Goal: Task Accomplishment & Management: Manage account settings

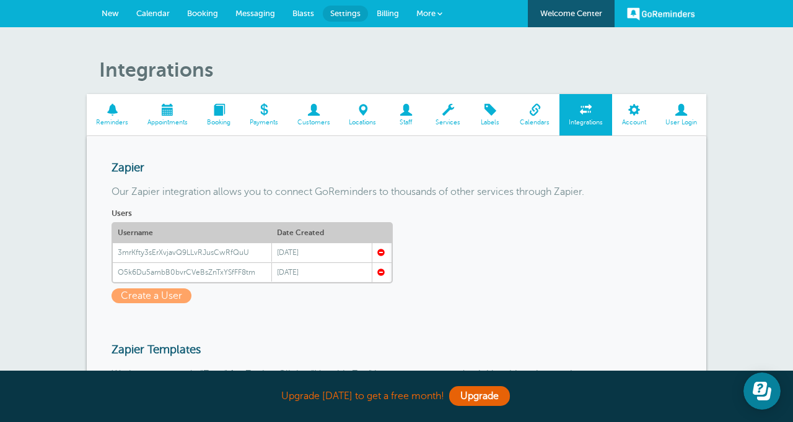
click at [678, 115] on span at bounding box center [680, 110] width 51 height 12
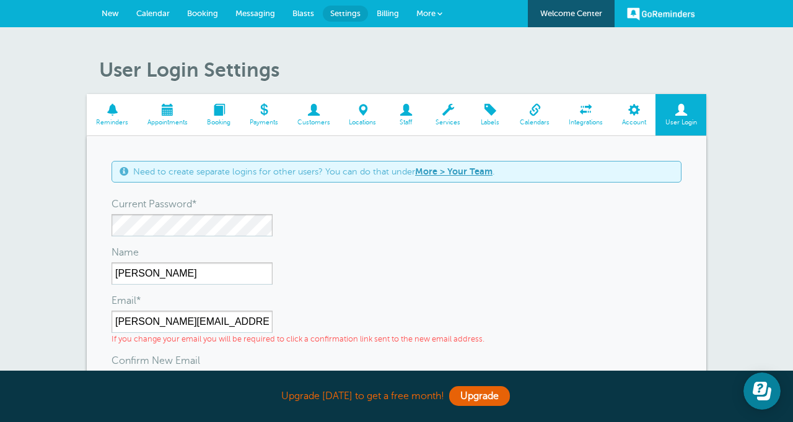
click at [224, 112] on span at bounding box center [219, 110] width 43 height 12
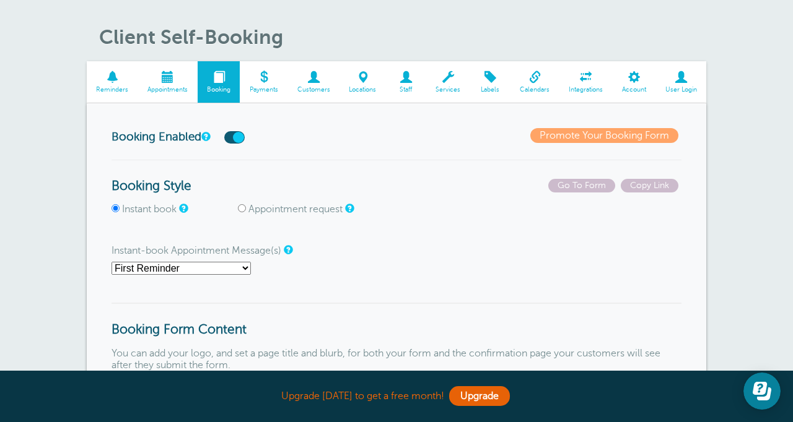
scroll to position [32, 0]
click at [118, 78] on span at bounding box center [112, 78] width 51 height 12
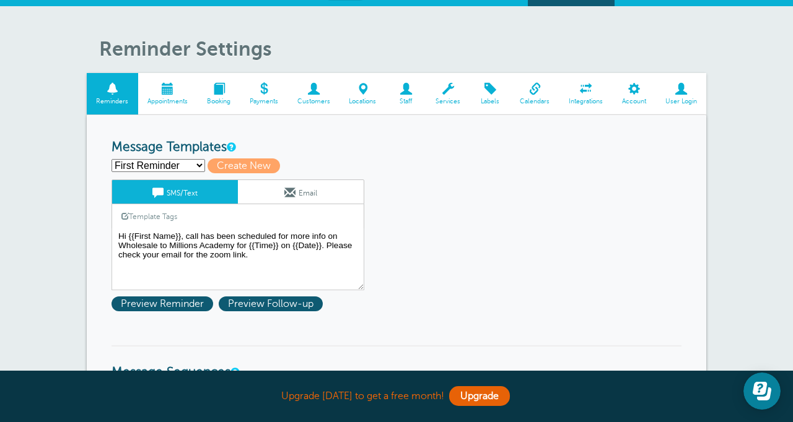
scroll to position [22, 0]
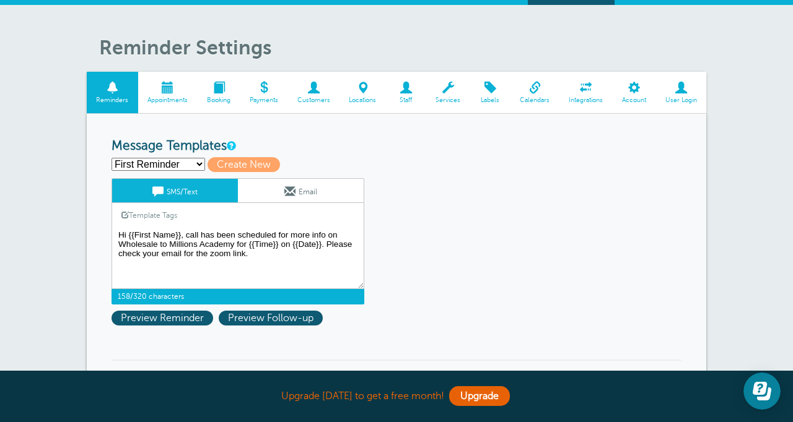
click at [256, 256] on textarea "Hi {{First Name}}, call has been scheduled for more info on Wholesale to Millio…" at bounding box center [237, 258] width 253 height 62
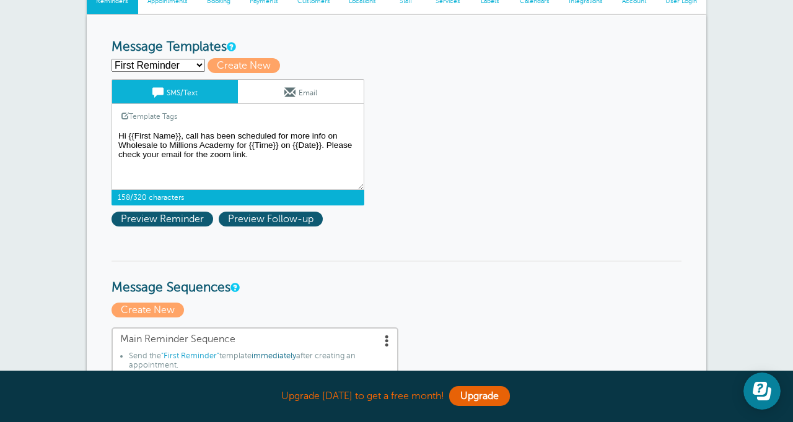
scroll to position [0, 0]
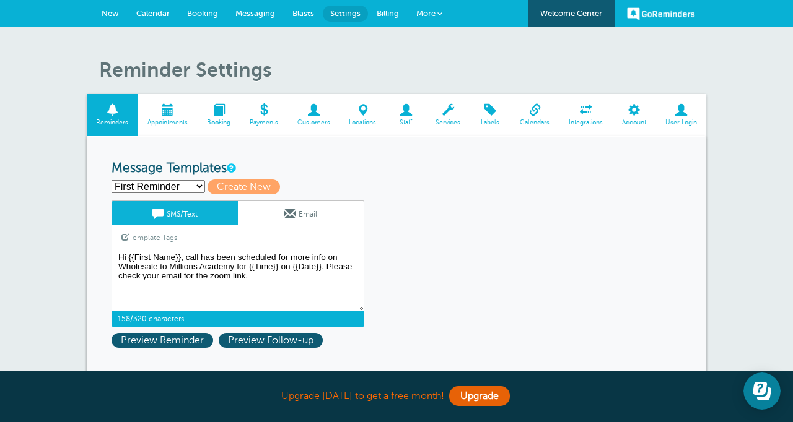
click at [170, 113] on span at bounding box center [167, 110] width 59 height 12
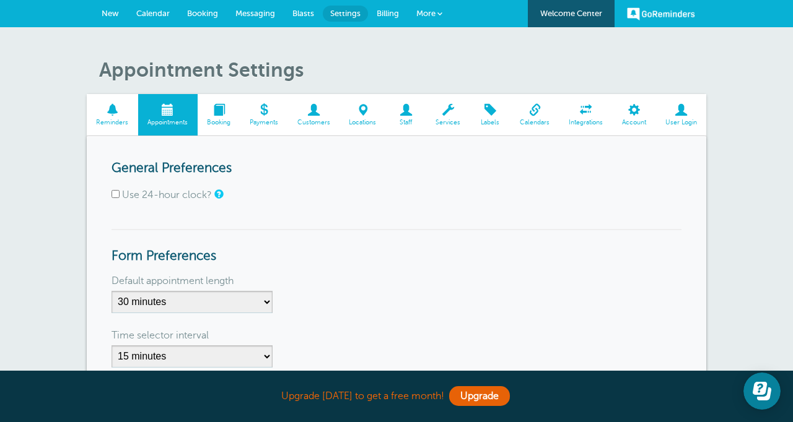
click at [315, 111] on span at bounding box center [313, 110] width 52 height 12
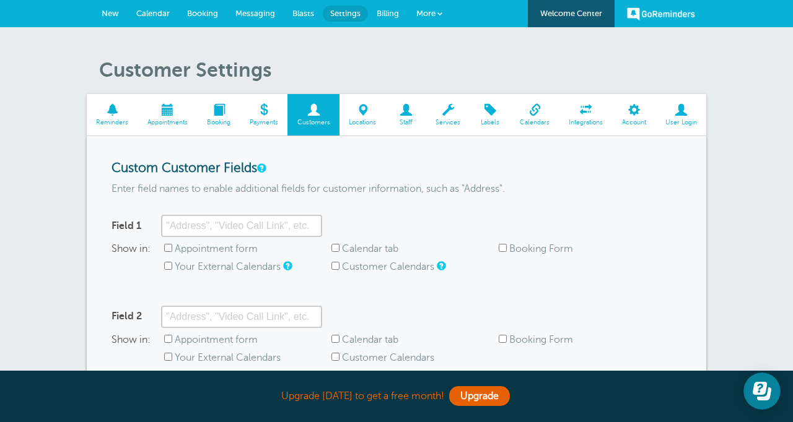
click at [216, 111] on span at bounding box center [219, 110] width 43 height 12
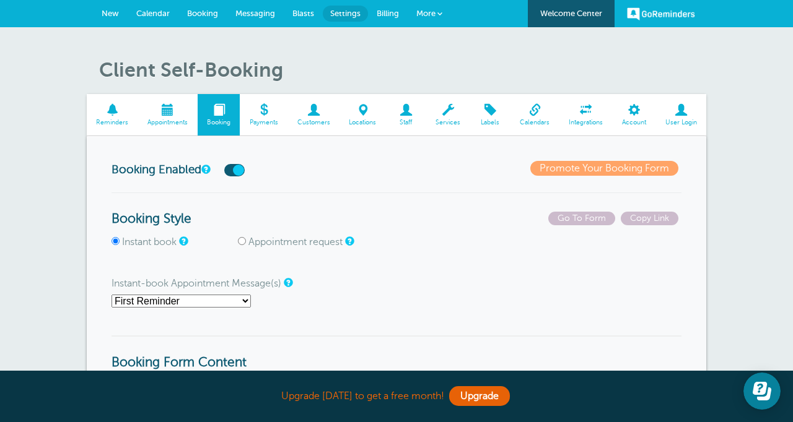
click at [406, 122] on span "Staff" at bounding box center [406, 122] width 28 height 7
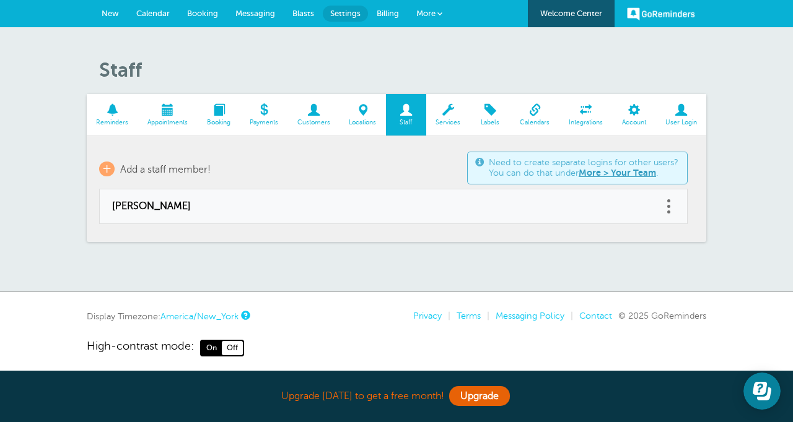
click at [536, 109] on span at bounding box center [534, 110] width 49 height 12
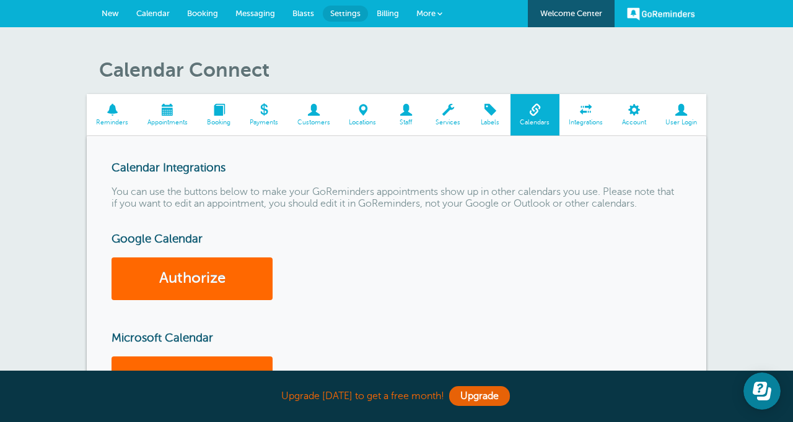
click at [590, 118] on link "Integrations" at bounding box center [585, 114] width 53 height 41
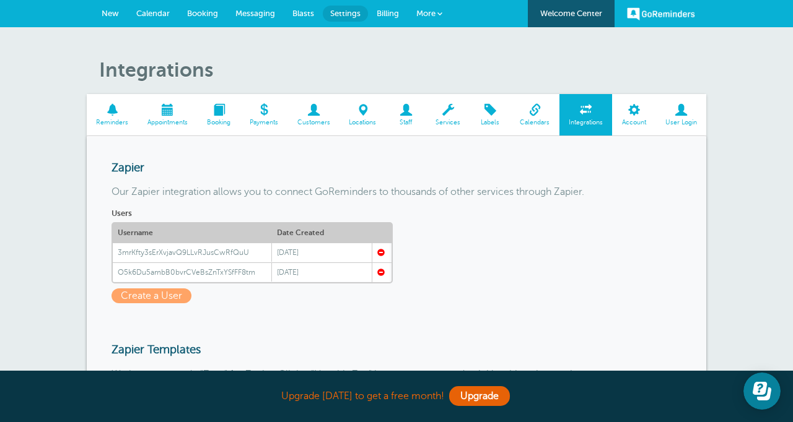
click at [367, 115] on span at bounding box center [362, 110] width 46 height 12
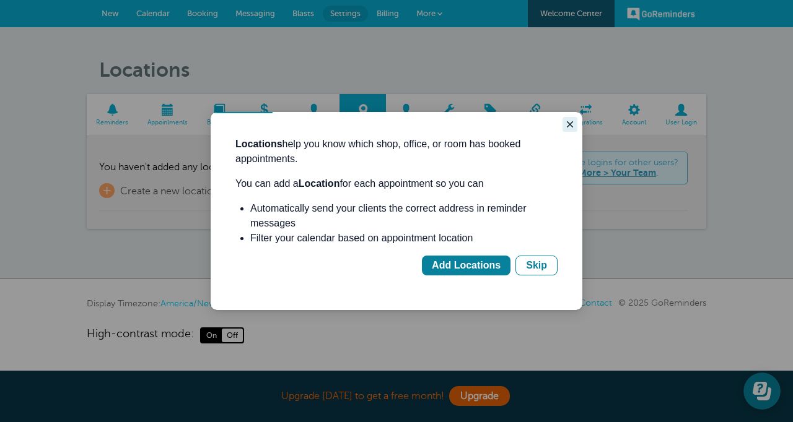
click at [571, 121] on icon "Close guide" at bounding box center [570, 125] width 10 height 10
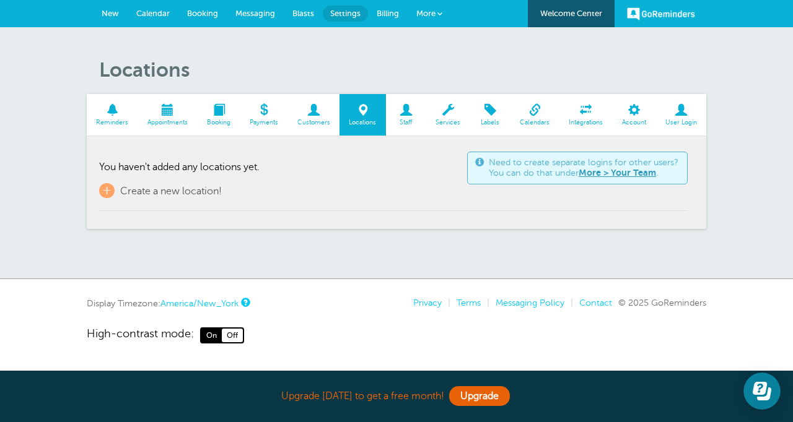
click at [118, 120] on span "Reminders" at bounding box center [112, 122] width 39 height 7
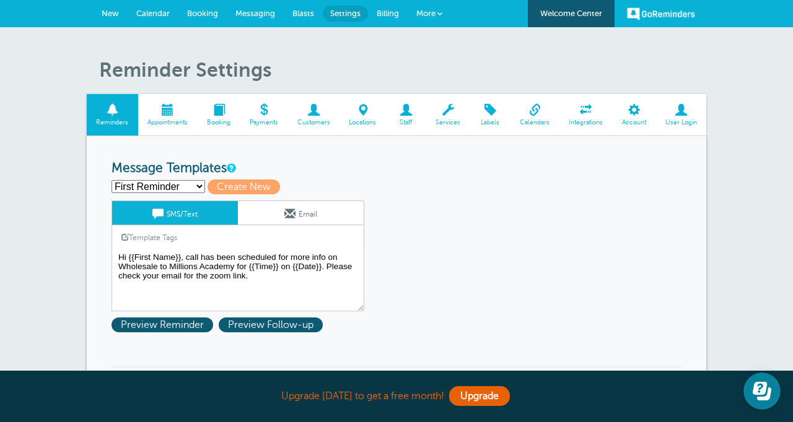
click at [165, 116] on span at bounding box center [167, 110] width 59 height 12
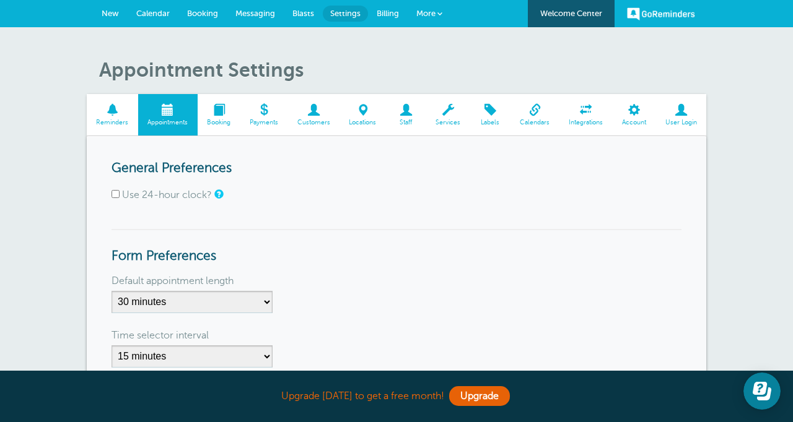
click at [154, 12] on span "Calendar" at bounding box center [152, 13] width 33 height 9
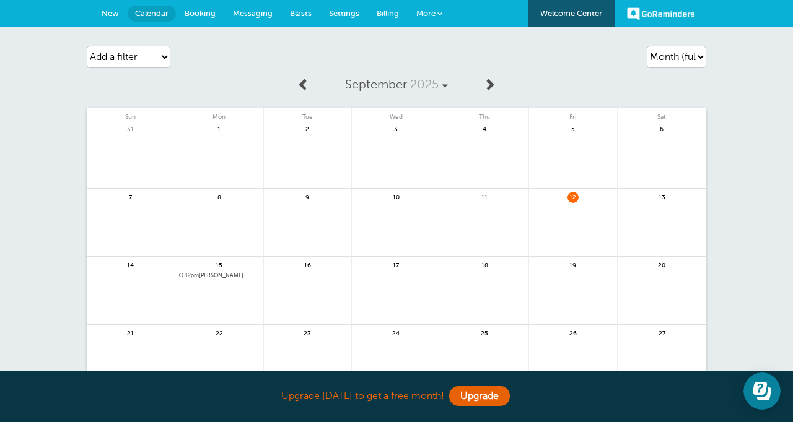
click at [109, 14] on span "New" at bounding box center [110, 13] width 17 height 9
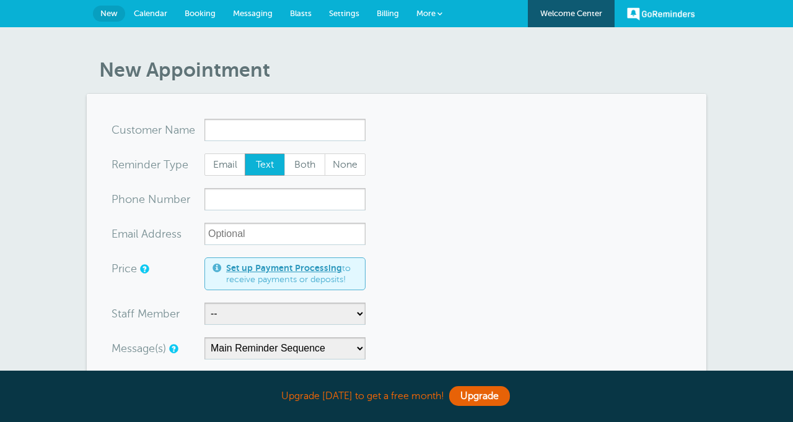
click at [227, 127] on input "x-no-autofill" at bounding box center [284, 130] width 161 height 22
type input "J"
type input "T"
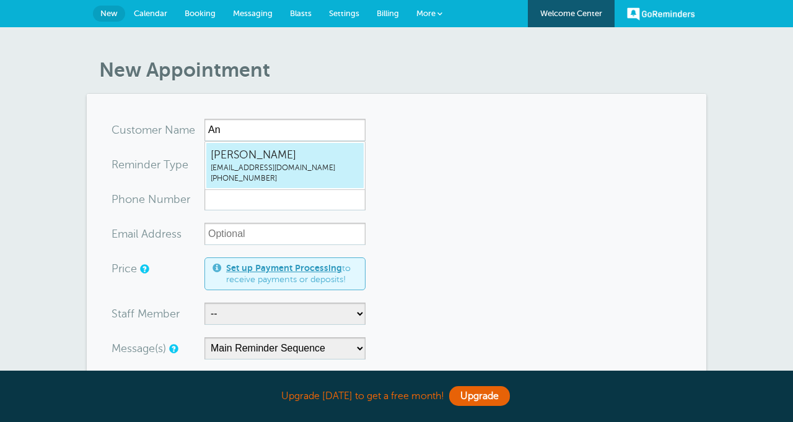
type input "A"
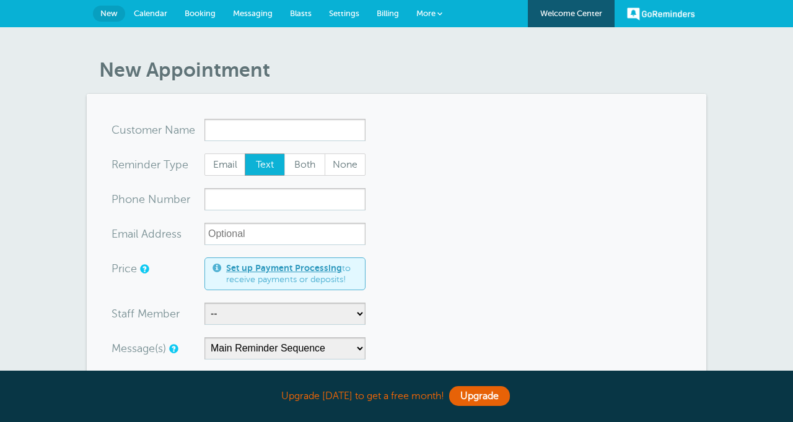
click at [339, 13] on span "Settings" at bounding box center [344, 13] width 30 height 9
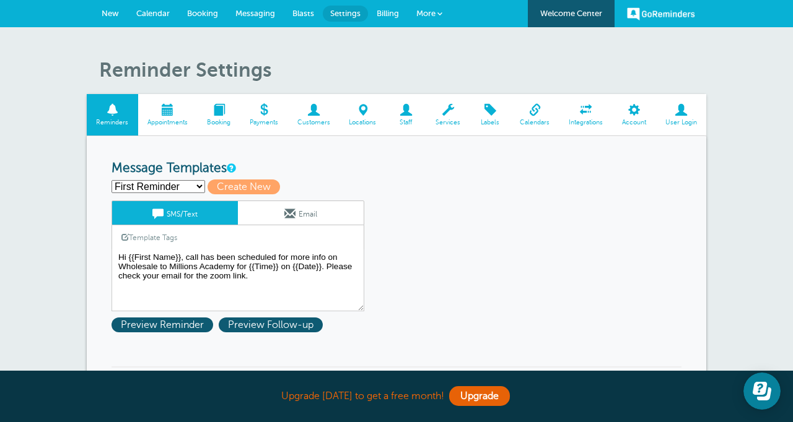
click at [315, 113] on span at bounding box center [313, 110] width 52 height 12
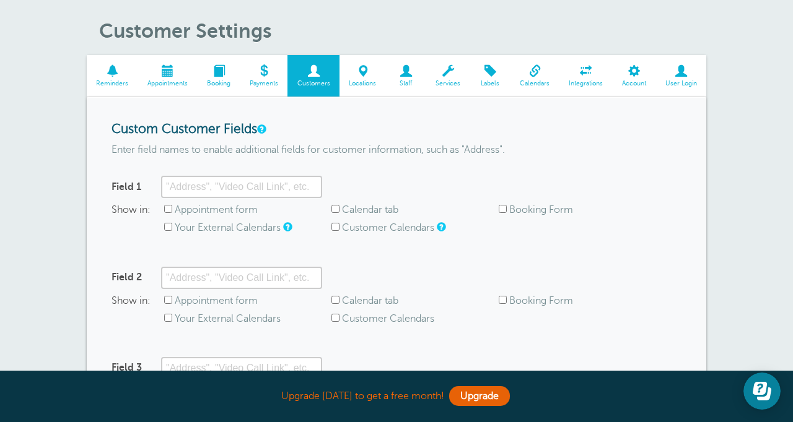
scroll to position [34, 0]
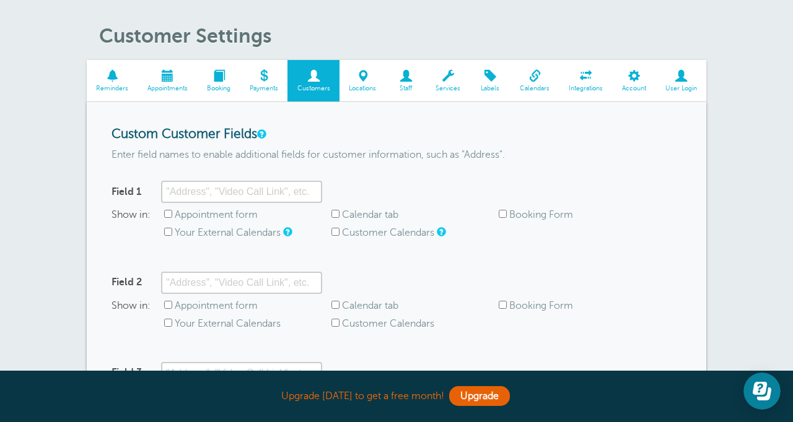
click at [406, 78] on span at bounding box center [406, 76] width 40 height 12
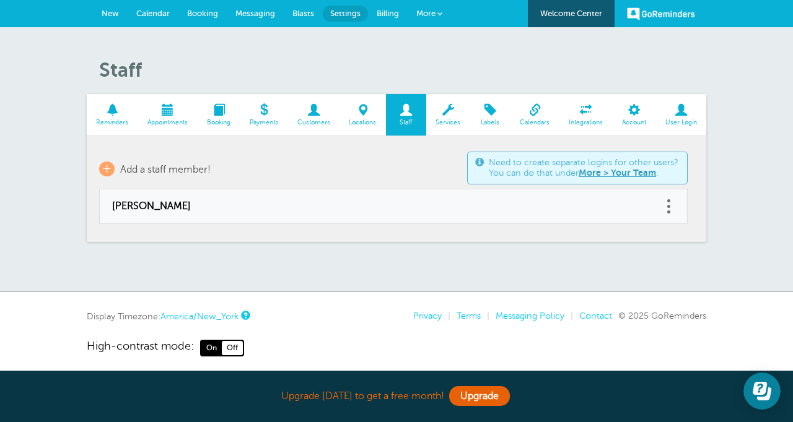
click at [251, 15] on span "Messaging" at bounding box center [255, 13] width 40 height 9
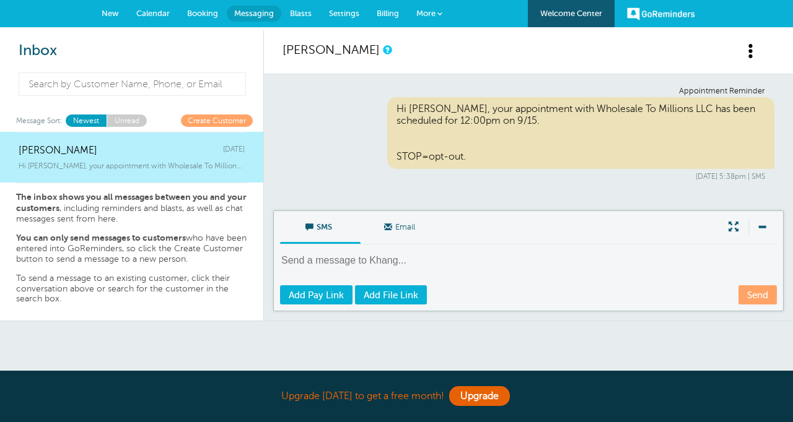
click at [227, 121] on link "Create Customer" at bounding box center [217, 121] width 72 height 12
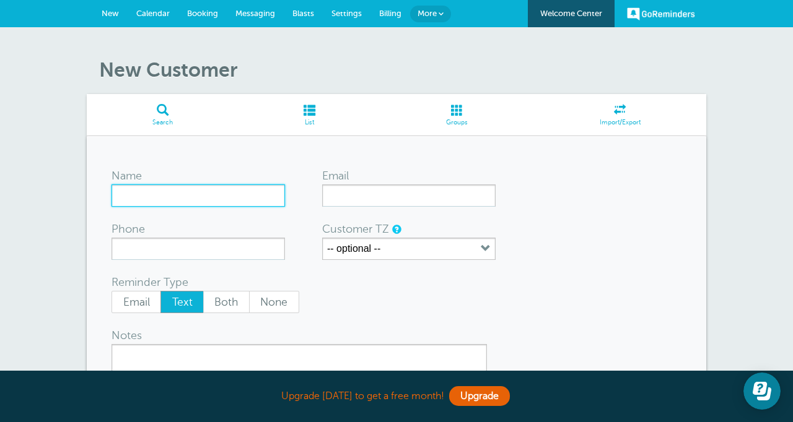
click at [213, 194] on input "Name" at bounding box center [197, 196] width 173 height 22
type input "Angela Test"
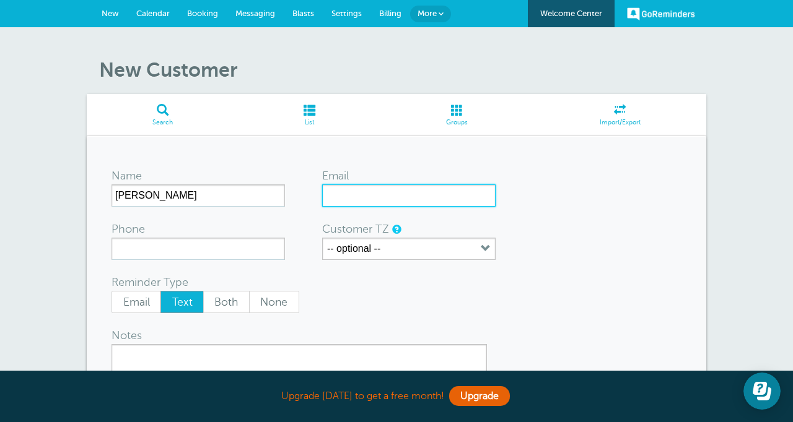
click at [390, 193] on input "Email" at bounding box center [408, 196] width 173 height 22
drag, startPoint x: 425, startPoint y: 194, endPoint x: 319, endPoint y: 195, distance: 105.9
click at [319, 195] on form "Name Angela Test Email angela@wtmfam.com Phone Customer TZ -- optional -- Time …" at bounding box center [396, 319] width 570 height 316
type input "loan@wtmfam.com"
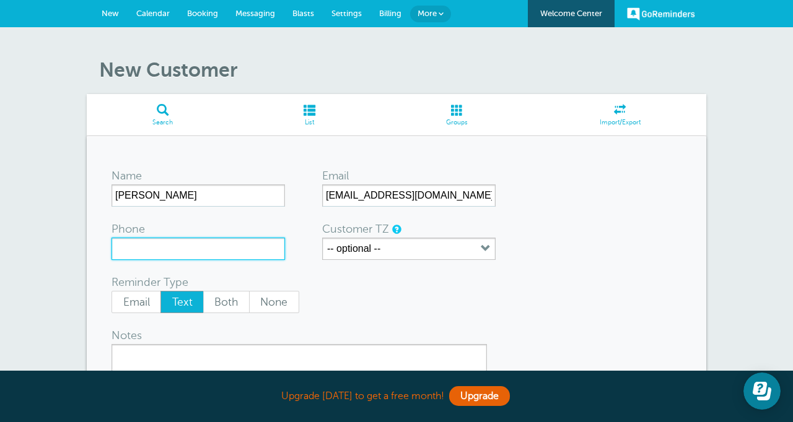
click at [205, 256] on input "Phone" at bounding box center [197, 249] width 173 height 22
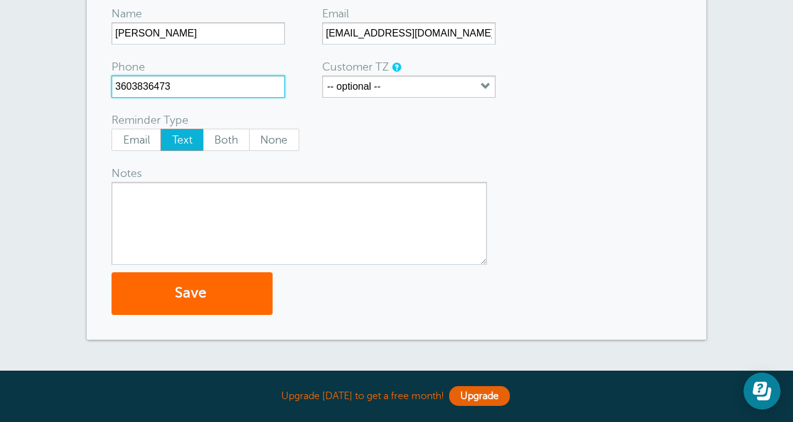
scroll to position [164, 0]
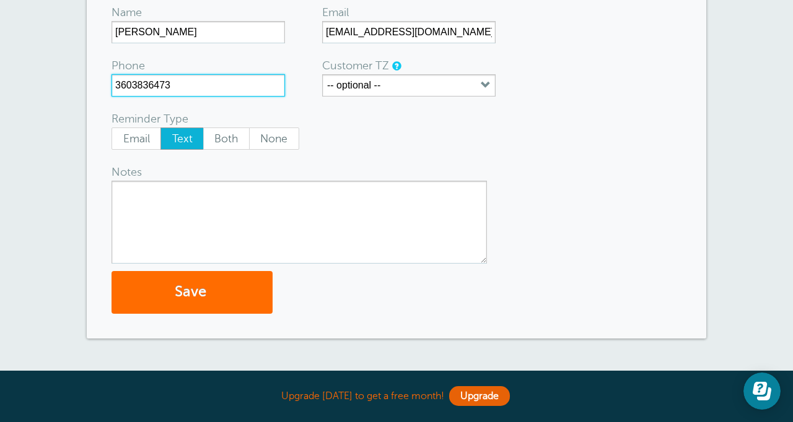
type input "3603836473"
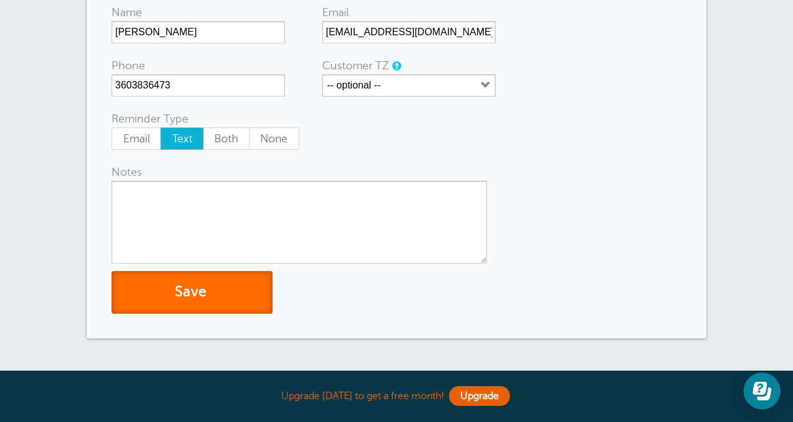
click at [186, 297] on button "Save" at bounding box center [191, 292] width 161 height 43
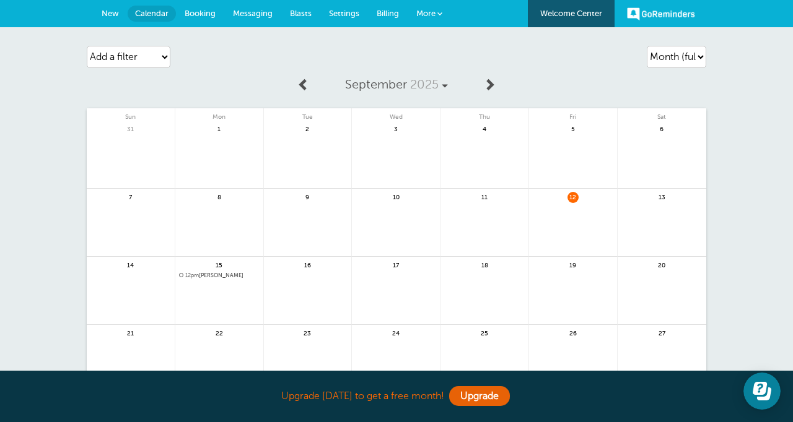
click at [114, 13] on span "New" at bounding box center [110, 13] width 17 height 9
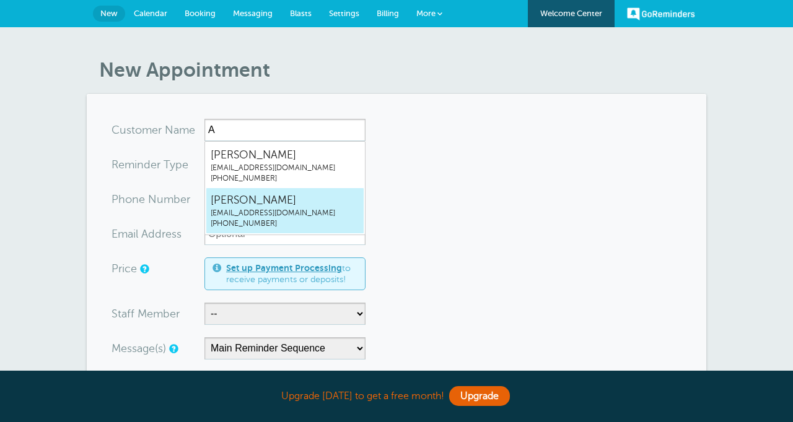
click at [297, 214] on span "[EMAIL_ADDRESS][DOMAIN_NAME]" at bounding box center [285, 213] width 149 height 11
type input "AngelaTestloan@wtmfam.com3603836473"
type input "[PERSON_NAME]"
type input "(360) 383-6473"
type input "loan@wtmfam.com"
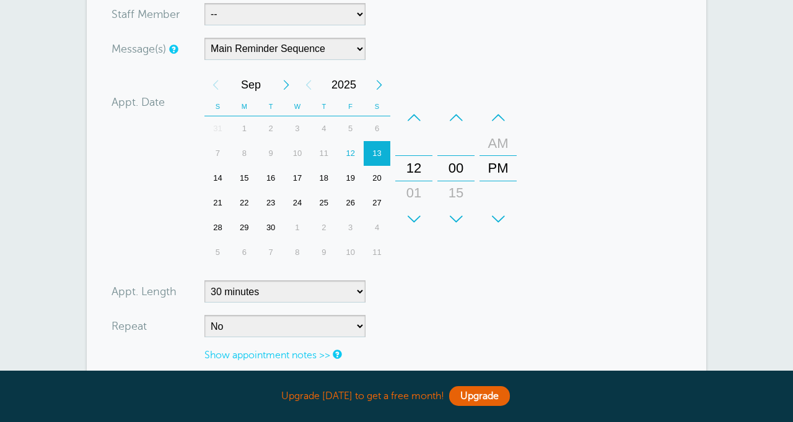
scroll to position [307, 0]
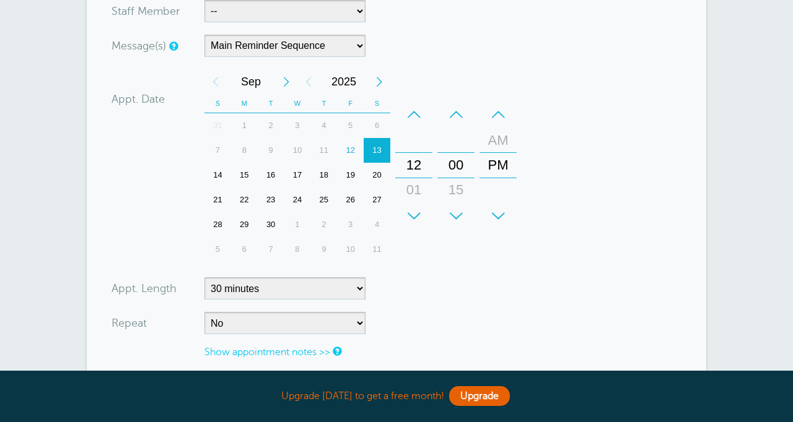
click at [245, 175] on div "15" at bounding box center [244, 175] width 27 height 25
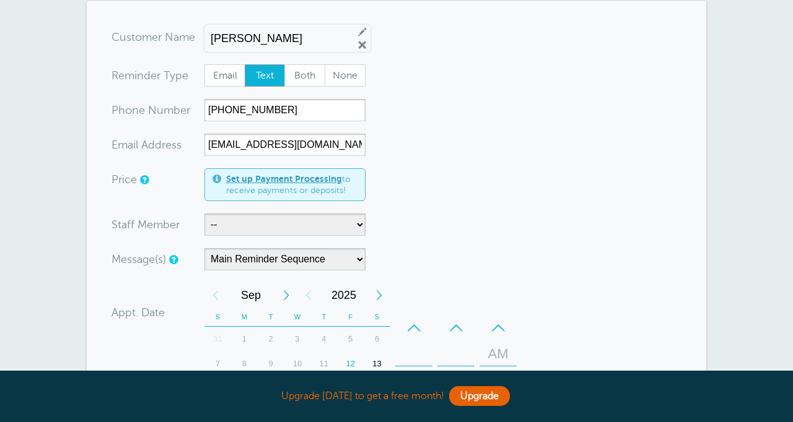
scroll to position [0, 0]
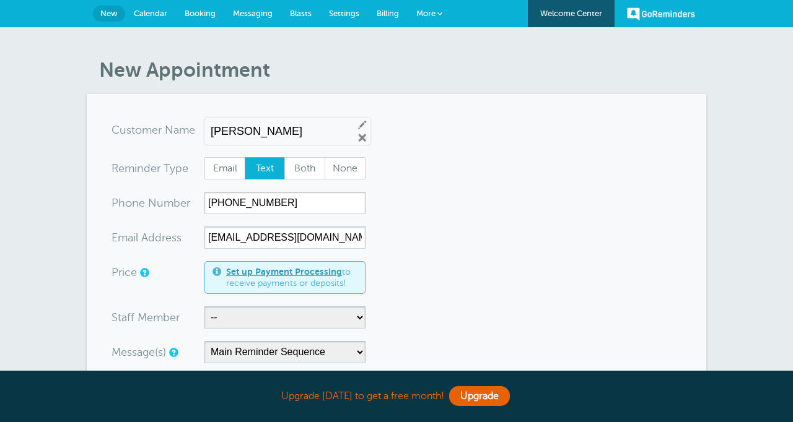
click at [351, 14] on span "Settings" at bounding box center [344, 13] width 30 height 9
click at [347, 11] on span "Settings" at bounding box center [344, 13] width 30 height 9
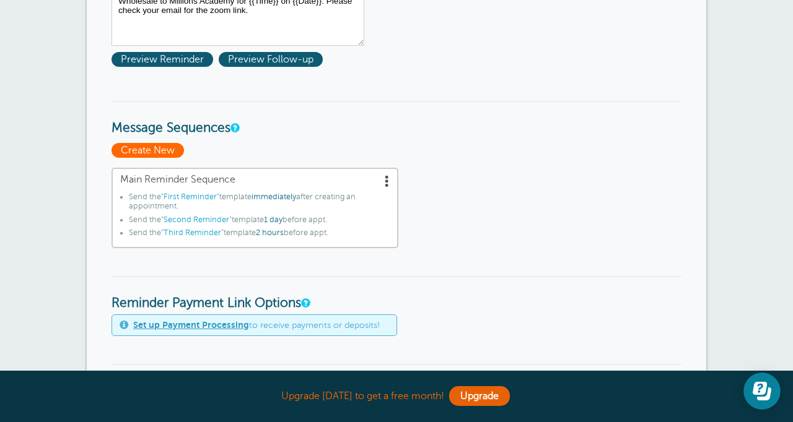
scroll to position [265, 0]
click at [158, 152] on span "Create New" at bounding box center [147, 151] width 72 height 15
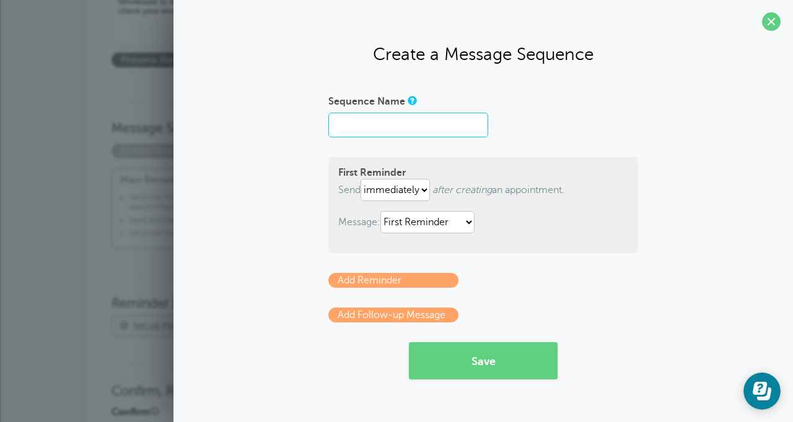
click at [368, 124] on input "Sequence Name" at bounding box center [408, 125] width 160 height 25
type input "2nd message"
click at [421, 228] on select "First Reminder Second Reminder Third Reminder" at bounding box center [427, 222] width 94 height 22
click at [383, 211] on select "First Reminder Second Reminder Third Reminder" at bounding box center [427, 222] width 94 height 22
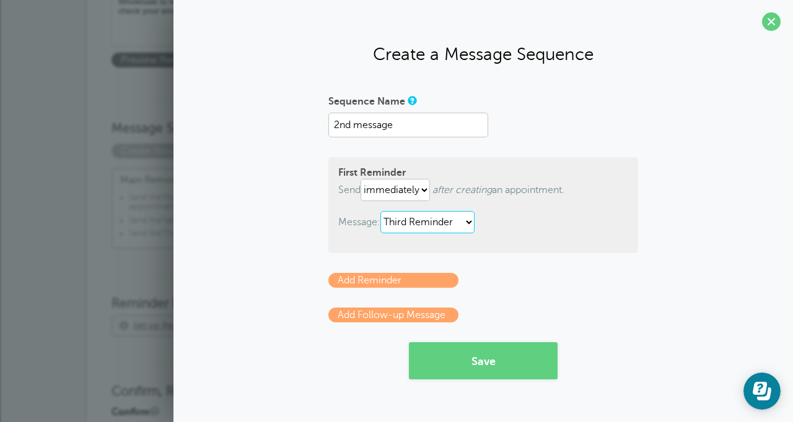
click at [412, 224] on select "First Reminder Second Reminder Third Reminder" at bounding box center [427, 222] width 94 height 22
select select "161569"
click at [383, 211] on select "First Reminder Second Reminder Third Reminder" at bounding box center [427, 222] width 94 height 22
click at [408, 255] on form "Sequence Name 2nd message First Reminder Send immediately 1 2 3 4 5 6 7 8 9 10 …" at bounding box center [483, 235] width 310 height 289
click at [395, 121] on input "2nd message" at bounding box center [408, 125] width 160 height 25
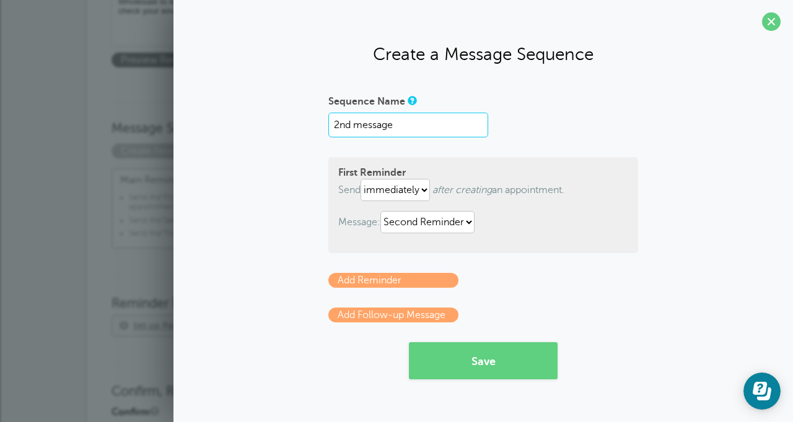
drag, startPoint x: 406, startPoint y: 124, endPoint x: 285, endPoint y: 135, distance: 121.3
click at [285, 135] on div "Sequence Name 2nd message First Reminder Send immediately 1 2 3 4 5 6 7 8 9 10 …" at bounding box center [483, 235] width 595 height 289
click at [389, 124] on input "2nd message" at bounding box center [408, 125] width 160 height 25
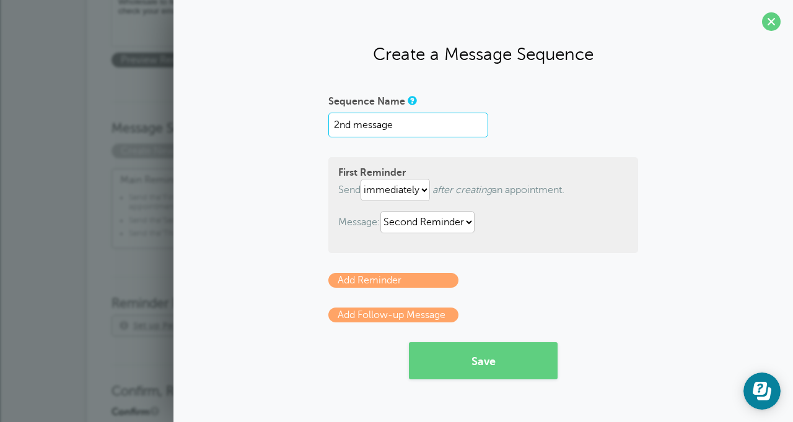
click at [343, 124] on input "2nd message" at bounding box center [408, 125] width 160 height 25
click at [340, 125] on input "2nd message" at bounding box center [408, 125] width 160 height 25
click at [347, 124] on input "1nd message" at bounding box center [408, 125] width 160 height 25
type input "1st message"
click at [403, 227] on select "First Reminder Second Reminder Third Reminder" at bounding box center [427, 222] width 94 height 22
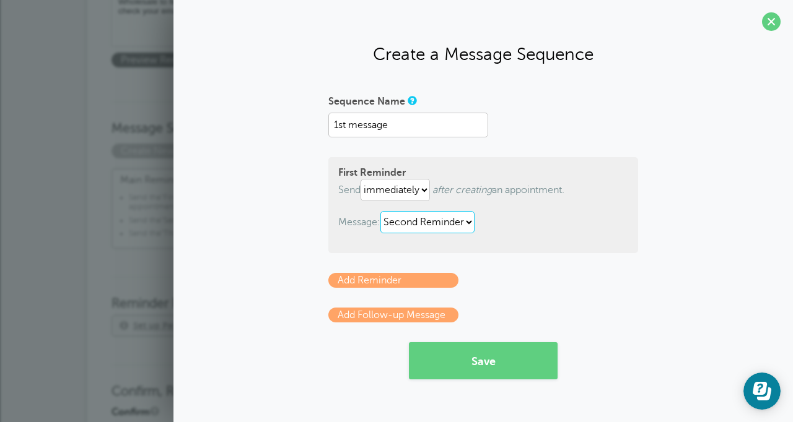
select select "161567"
click at [383, 211] on select "First Reminder Second Reminder Third Reminder" at bounding box center [427, 222] width 94 height 22
click at [574, 221] on p "Message: First Reminder Second Reminder Third Reminder" at bounding box center [483, 222] width 290 height 22
click at [416, 280] on link "Add Reminder" at bounding box center [393, 280] width 130 height 15
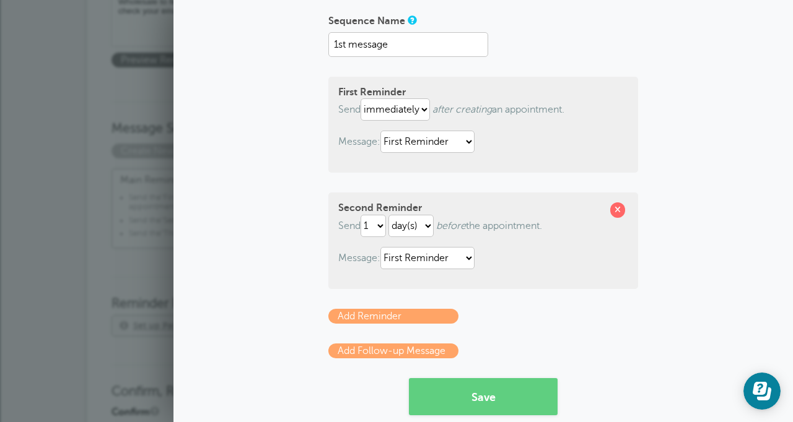
scroll to position [43, 0]
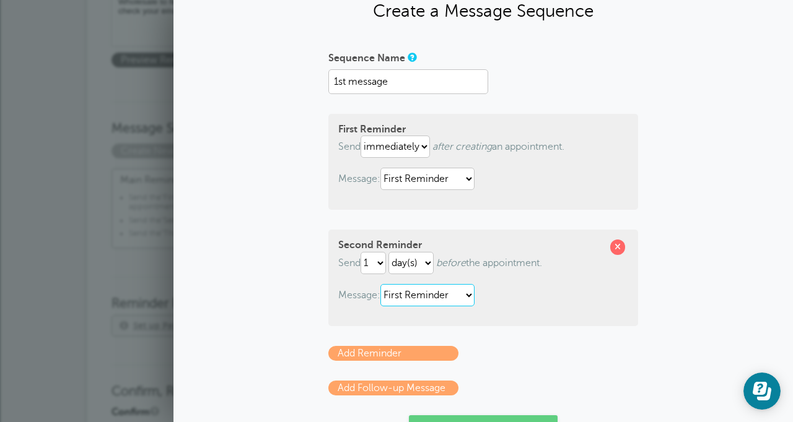
click at [421, 296] on select "First Reminder Second Reminder Third Reminder" at bounding box center [427, 295] width 94 height 22
select select "161569"
click at [383, 284] on select "First Reminder Second Reminder Third Reminder" at bounding box center [427, 295] width 94 height 22
click at [437, 316] on div "Second Reminder Send 1 2 3 4 5 6 7 8 9 10 11 12 13 14 15 16 17 18 19 20 21 22 2…" at bounding box center [483, 278] width 310 height 96
click at [400, 356] on link "Add Reminder" at bounding box center [393, 353] width 130 height 15
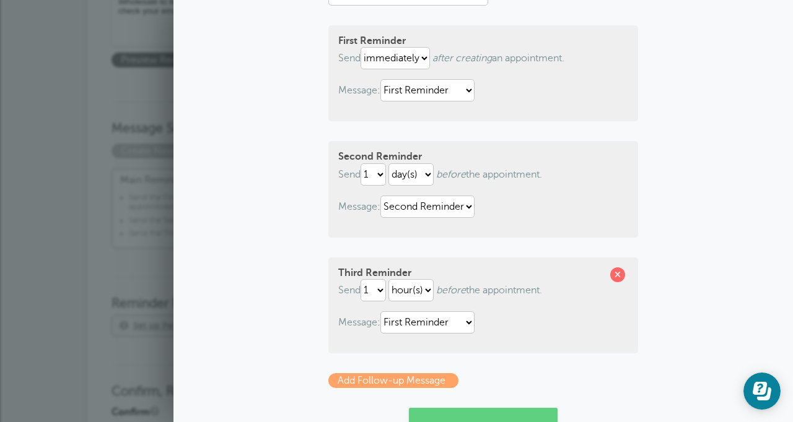
scroll to position [142, 0]
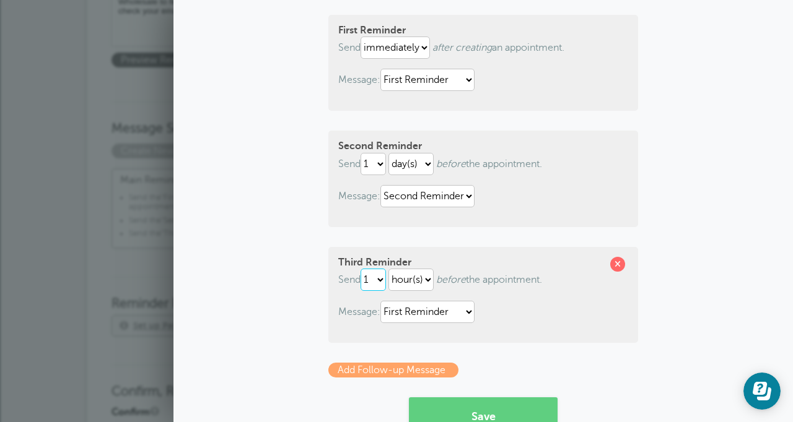
click at [378, 284] on select "1 2 3 4 5 6 7 8 9 10 11 12 13 14 15 16 17 18 19 20 21 22 23 24 25 26 27 28 29 30" at bounding box center [372, 280] width 25 height 22
click at [363, 269] on select "1 2 3 4 5 6 7 8 9 10 11 12 13 14 15 16 17 18 19 20 21 22 23 24 25 26 27 28 29 30" at bounding box center [372, 280] width 25 height 22
click at [408, 318] on select "First Reminder Second Reminder Third Reminder" at bounding box center [427, 312] width 94 height 22
select select "161570"
click at [383, 302] on select "First Reminder Second Reminder Third Reminder" at bounding box center [427, 312] width 94 height 22
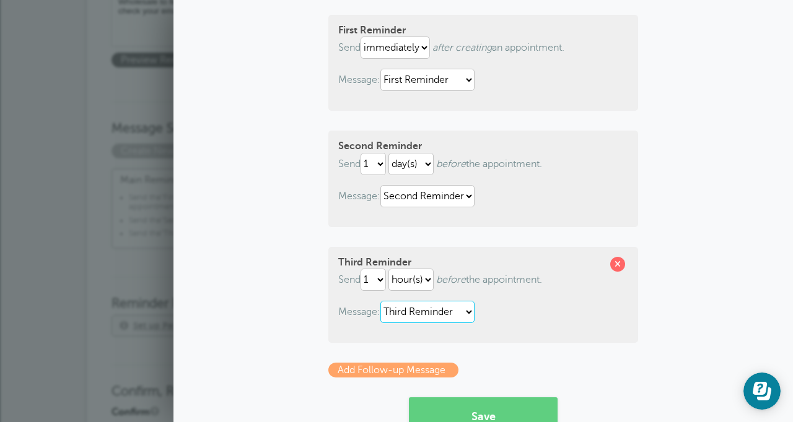
scroll to position [183, 0]
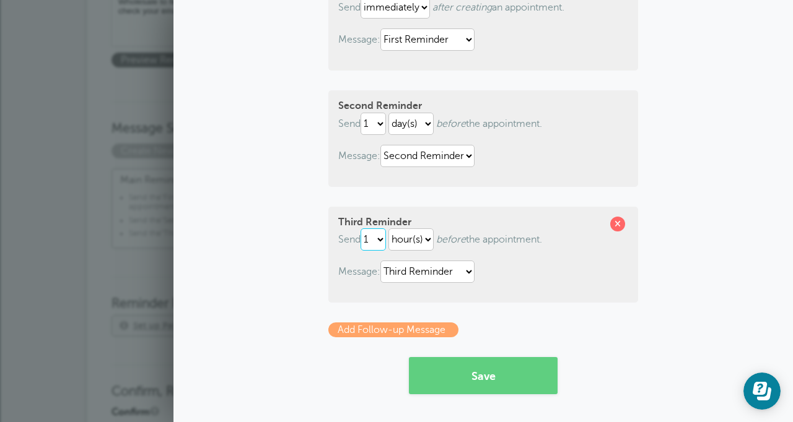
click at [377, 242] on select "1 2 3 4 5 6 7 8 9 10 11 12 13 14 15 16 17 18 19 20 21 22 23 24 25 26 27 28 29 30" at bounding box center [372, 240] width 25 height 22
click at [411, 240] on select "hour(s) day(s)" at bounding box center [410, 240] width 45 height 22
click at [391, 229] on select "hour(s) day(s)" at bounding box center [410, 240] width 45 height 22
click at [395, 333] on link "Add Follow-up Message" at bounding box center [393, 330] width 130 height 15
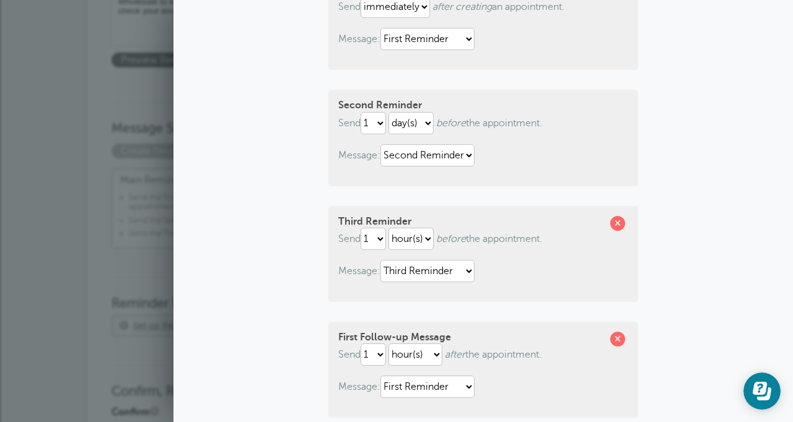
scroll to position [300, 0]
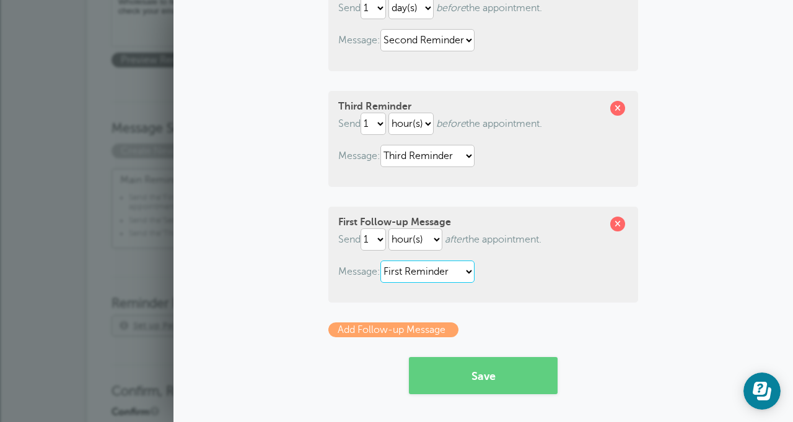
click at [440, 274] on select "First Reminder Second Reminder Third Reminder" at bounding box center [427, 272] width 94 height 22
click at [482, 375] on button "Save" at bounding box center [483, 375] width 149 height 37
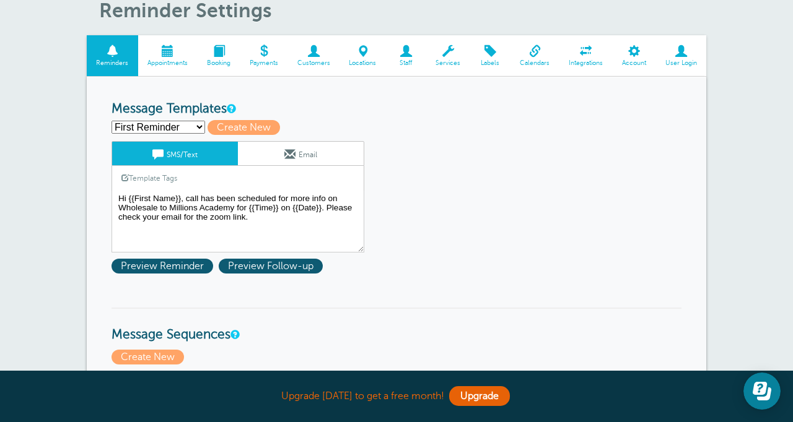
scroll to position [103, 0]
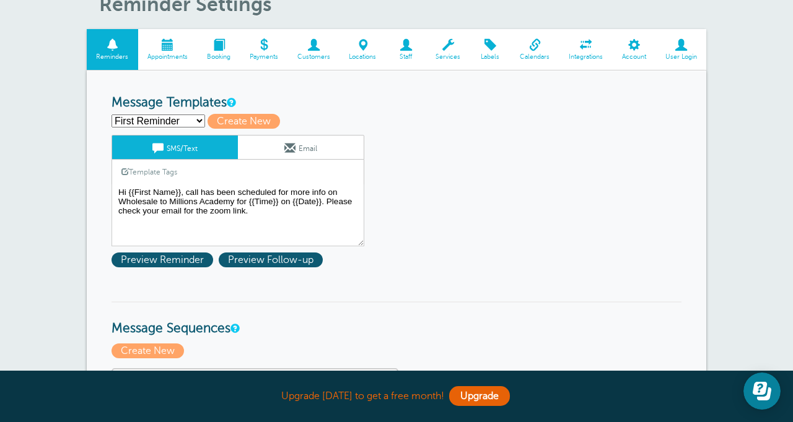
click at [175, 119] on select "First Reminder Second Reminder Third Reminder Create new..." at bounding box center [158, 121] width 94 height 13
click at [111, 115] on select "First Reminder Second Reminder Third Reminder Create new..." at bounding box center [158, 121] width 94 height 13
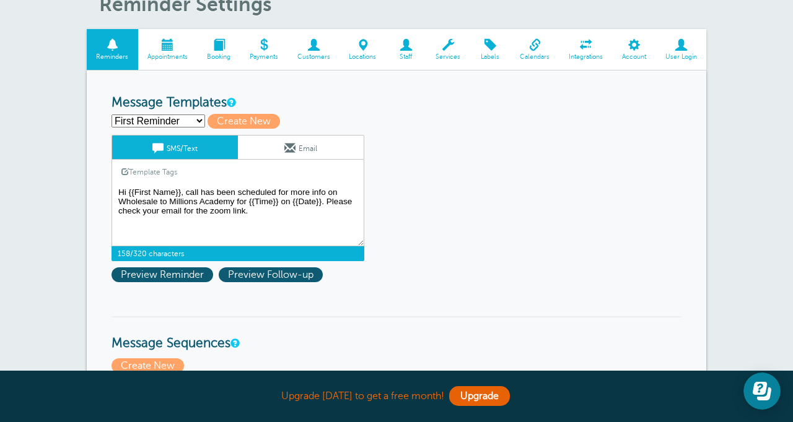
drag, startPoint x: 249, startPoint y: 213, endPoint x: 329, endPoint y: 204, distance: 80.4
click at [329, 204] on textarea "Hi {{First Name}}, call has been scheduled for more info on Wholesale to Millio…" at bounding box center [237, 216] width 253 height 62
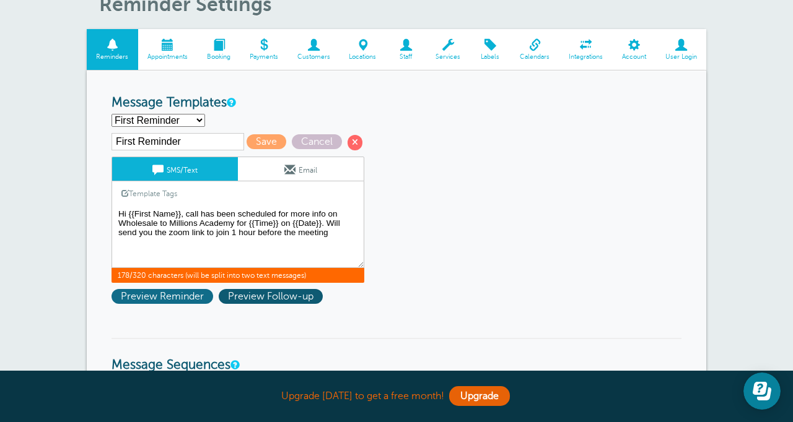
type textarea "Hi {{First Name}}, call has been scheduled for more info on Wholesale to Millio…"
click at [188, 303] on span "Preview Reminder" at bounding box center [162, 296] width 102 height 15
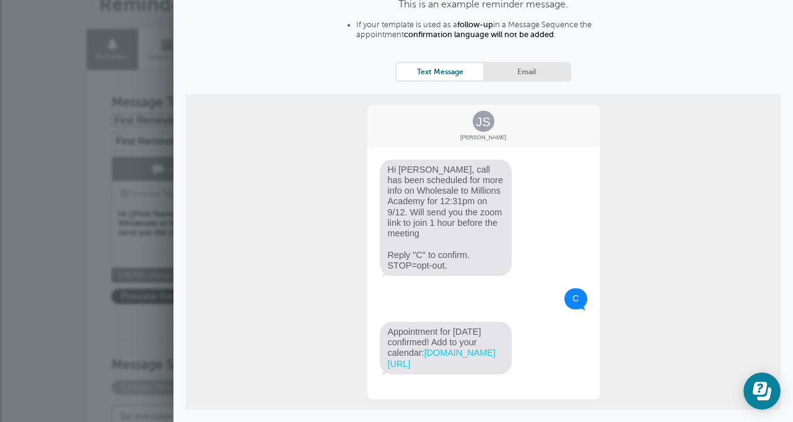
scroll to position [115, 0]
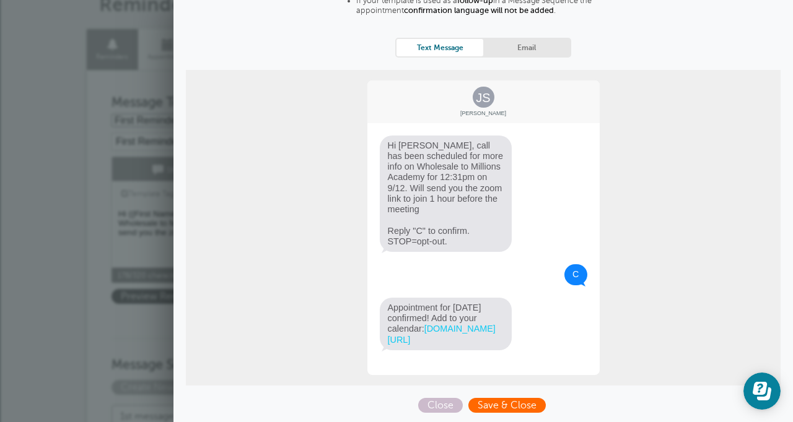
click at [531, 404] on span "Save & Close" at bounding box center [506, 405] width 77 height 15
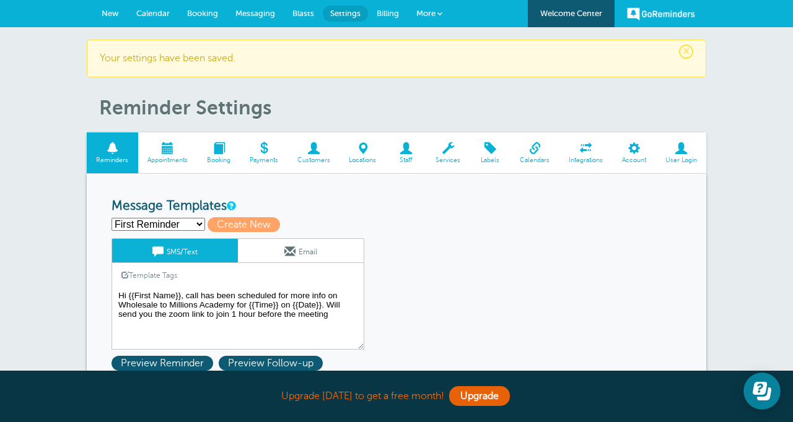
click at [186, 294] on textarea "Hi {{First Name}}, call has been scheduled for more info on Wholesale to Millio…" at bounding box center [237, 319] width 253 height 62
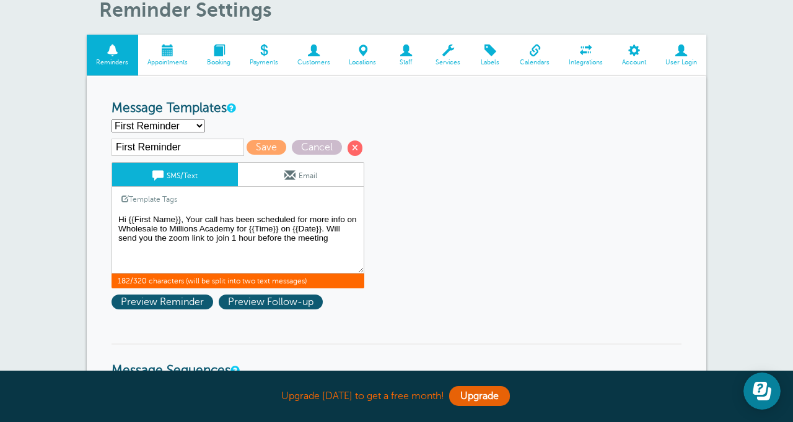
scroll to position [101, 0]
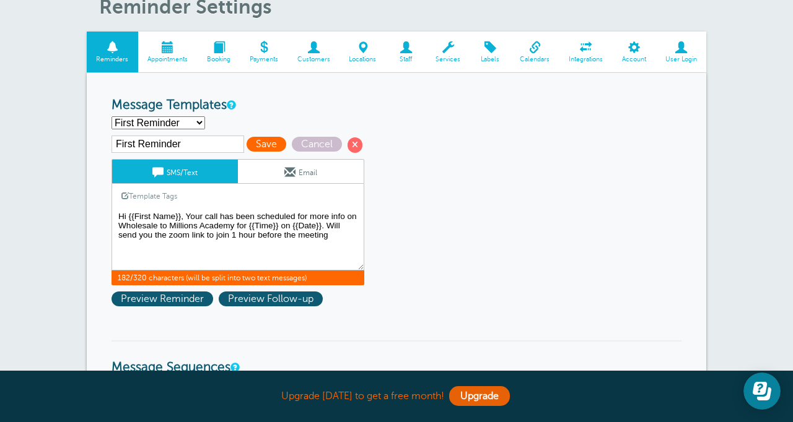
type textarea "Hi {{First Name}}, Your call has been scheduled for more info on Wholesale to M…"
click at [253, 149] on span "Save" at bounding box center [267, 144] width 40 height 15
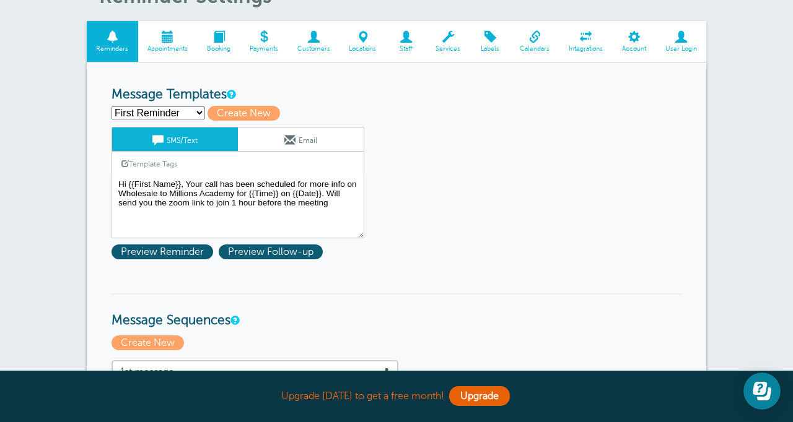
scroll to position [113, 0]
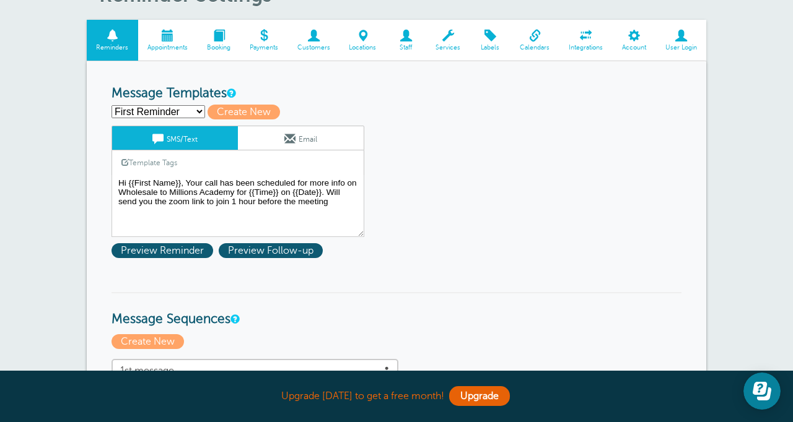
click at [179, 115] on select "First Reminder Second Reminder Third Reminder Create new..." at bounding box center [158, 111] width 94 height 13
select select "161569"
click at [111, 105] on select "First Reminder Second Reminder Third Reminder Create new..." at bounding box center [158, 111] width 94 height 13
type input "Second Reminder"
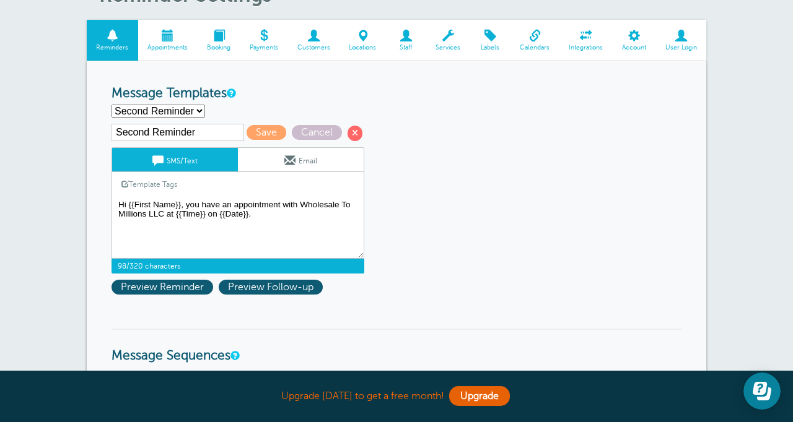
drag, startPoint x: 260, startPoint y: 215, endPoint x: 167, endPoint y: 216, distance: 93.5
click at [167, 216] on textarea "Hi {{First Name}}, Your call has been scheduled for more info on Wholesale to M…" at bounding box center [237, 228] width 253 height 62
click at [252, 216] on textarea "Hi {{First Name}}, Your call has been scheduled for more info on Wholesale to M…" at bounding box center [237, 228] width 253 height 62
drag, startPoint x: 252, startPoint y: 216, endPoint x: 281, endPoint y: 203, distance: 31.6
click at [281, 203] on textarea "Hi {{First Name}}, Your call has been scheduled for more info on Wholesale to M…" at bounding box center [237, 228] width 253 height 62
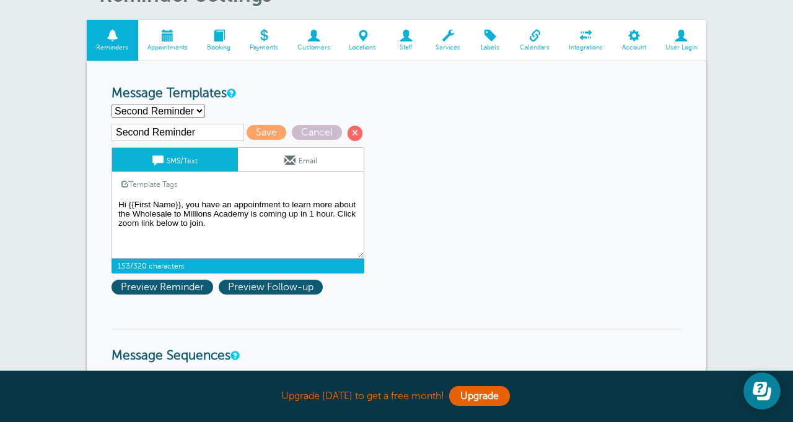
paste textarea "https://us06web.zoom.us/j/7253622974?pwd=lBvPmi4MMLb1QRSkicmUX3pkhNK4Wg.1"
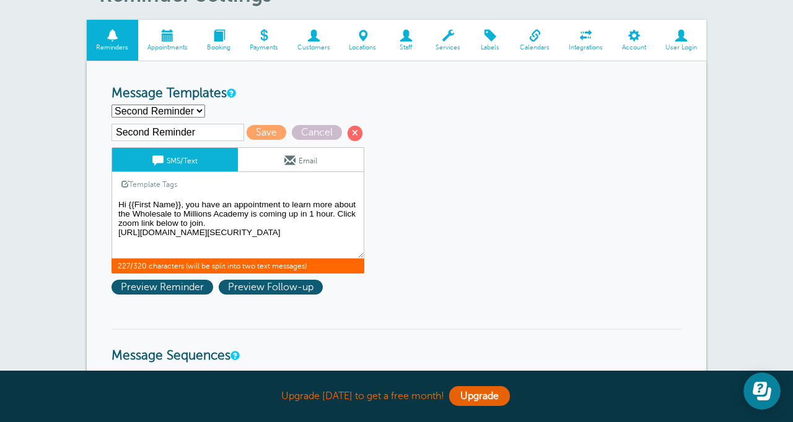
paste textarea "725 362 2974"
paste textarea "Passcodehe94JB"
click at [154, 254] on textarea "Hi {{First Name}}, Your call has been scheduled for more info on Wholesale to M…" at bounding box center [237, 228] width 253 height 62
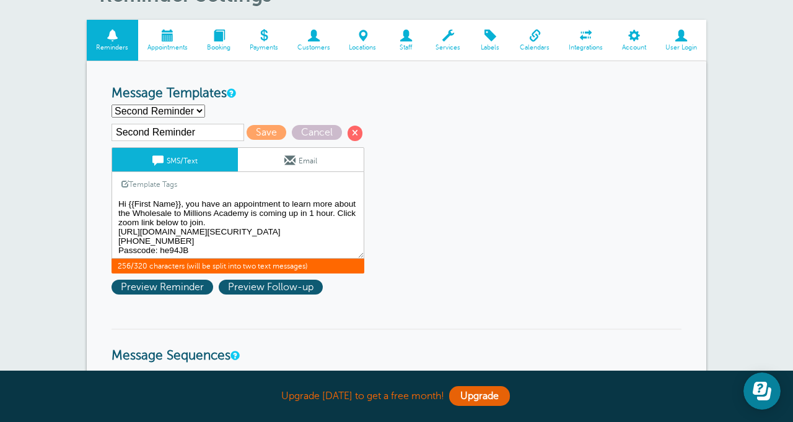
click at [116, 242] on textarea "Hi {{First Name}}, Your call has been scheduled for more info on Wholesale to M…" at bounding box center [237, 228] width 253 height 62
click at [306, 234] on textarea "Hi {{First Name}}, Your call has been scheduled for more info on Wholesale to M…" at bounding box center [237, 228] width 253 height 62
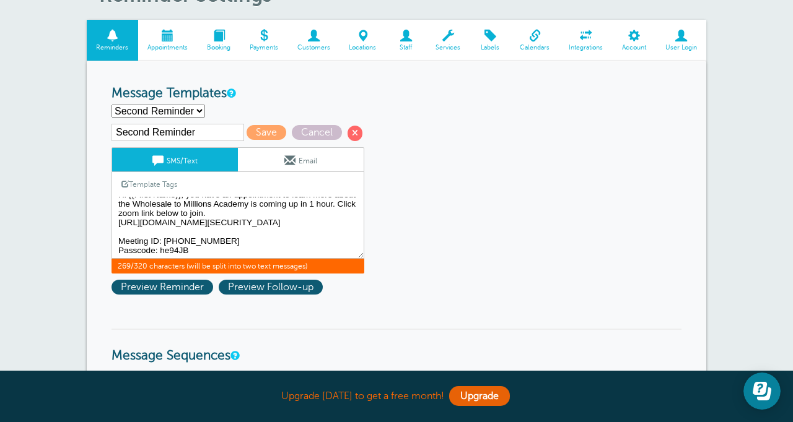
scroll to position [0, 0]
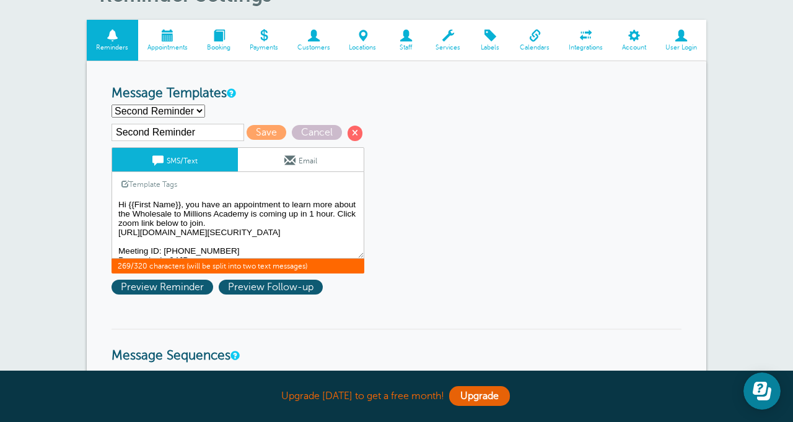
click at [222, 226] on textarea "Hi {{First Name}}, Your call has been scheduled for more info on Wholesale to M…" at bounding box center [237, 228] width 253 height 62
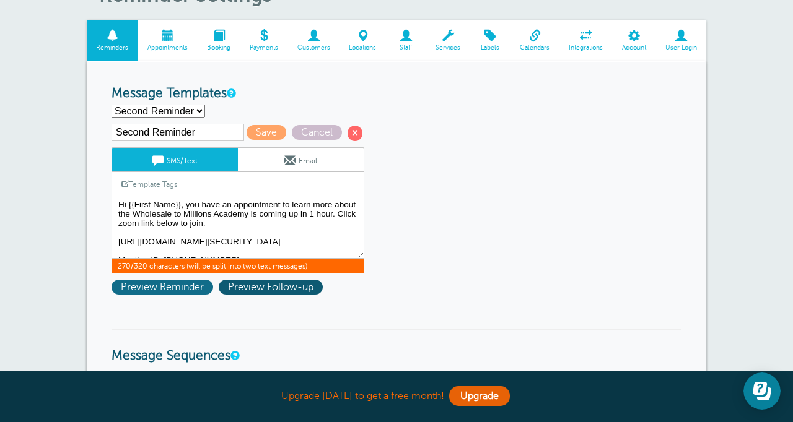
type textarea "Hi {{First Name}}, you have an appointment to learn more about the Wholesale to…"
click at [164, 290] on span "Preview Reminder" at bounding box center [162, 287] width 102 height 15
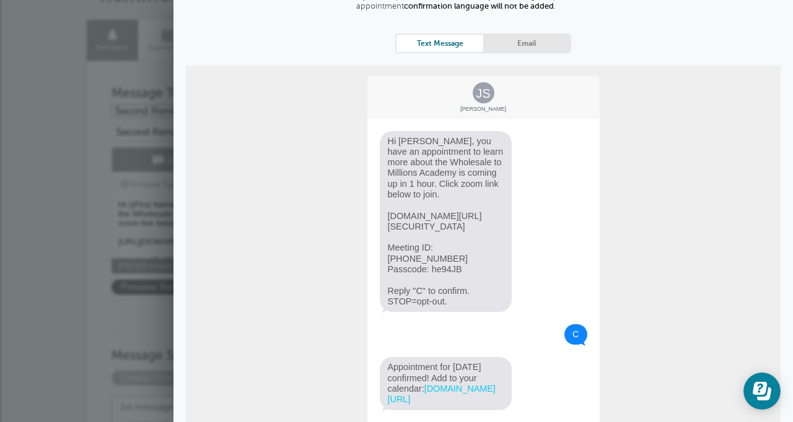
scroll to position [190, 0]
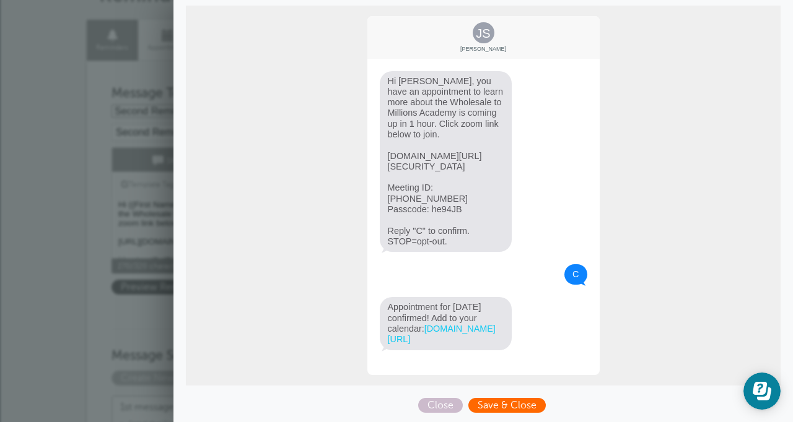
click at [494, 409] on span "Save & Close" at bounding box center [506, 405] width 77 height 15
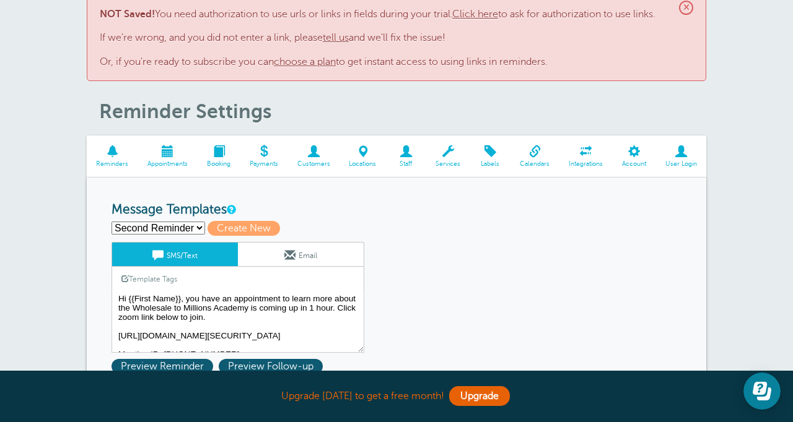
scroll to position [38, 0]
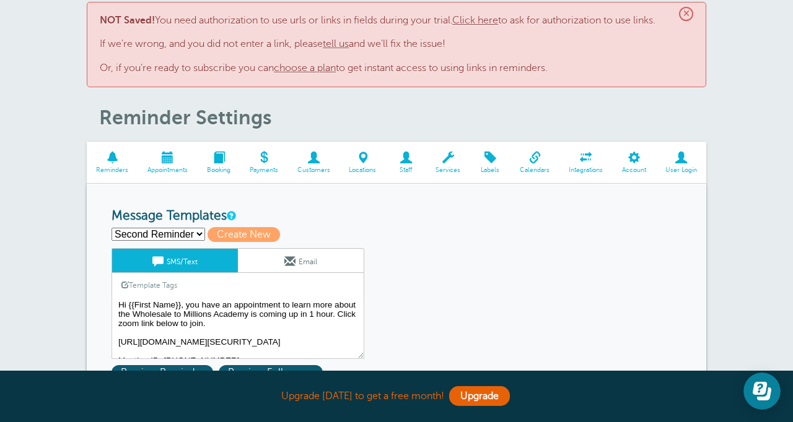
click at [483, 20] on link "Click here" at bounding box center [475, 20] width 46 height 11
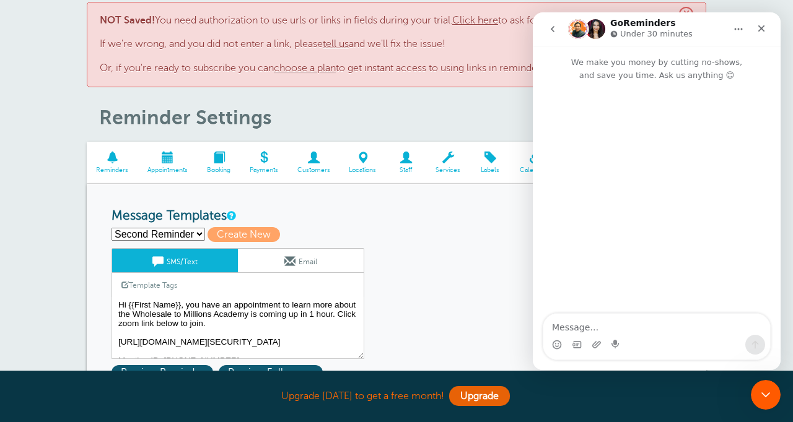
scroll to position [0, 0]
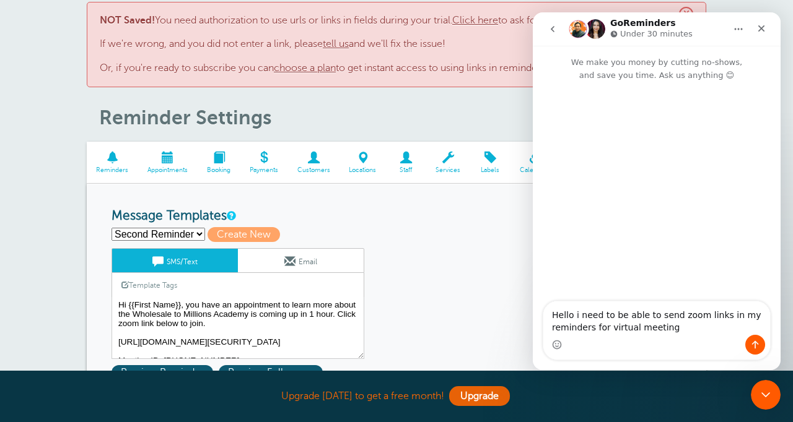
type textarea "Hello i need to be able to send zoom links in my reminders for virtual meetings"
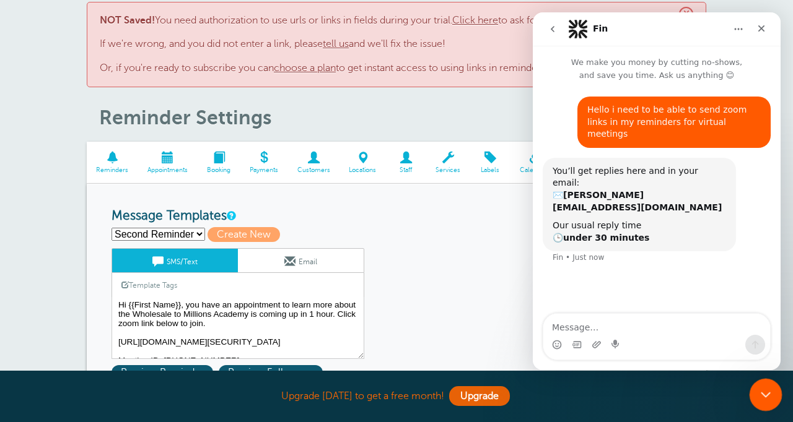
click at [762, 391] on icon "Close Intercom Messenger" at bounding box center [763, 393] width 15 height 15
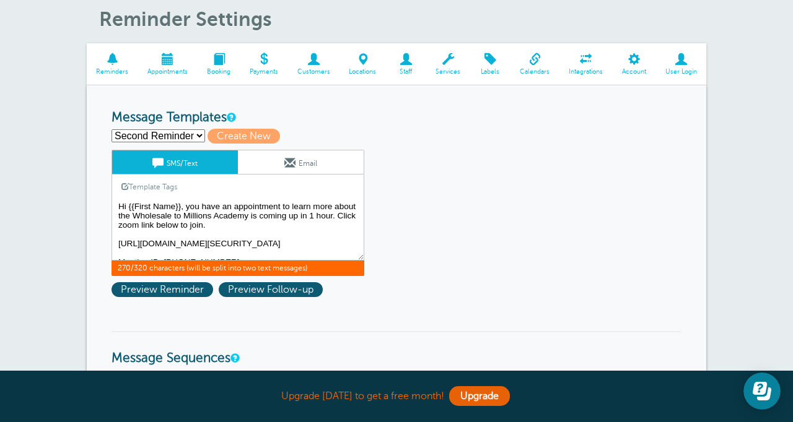
drag, startPoint x: 202, startPoint y: 255, endPoint x: 166, endPoint y: 149, distance: 111.8
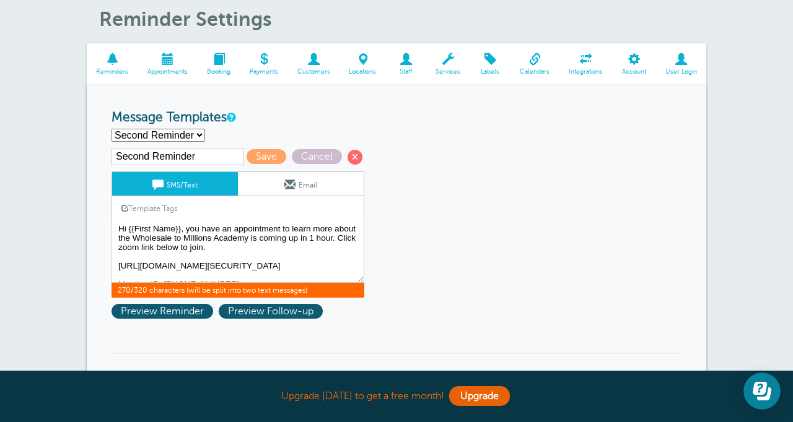
click at [176, 62] on span at bounding box center [167, 59] width 59 height 12
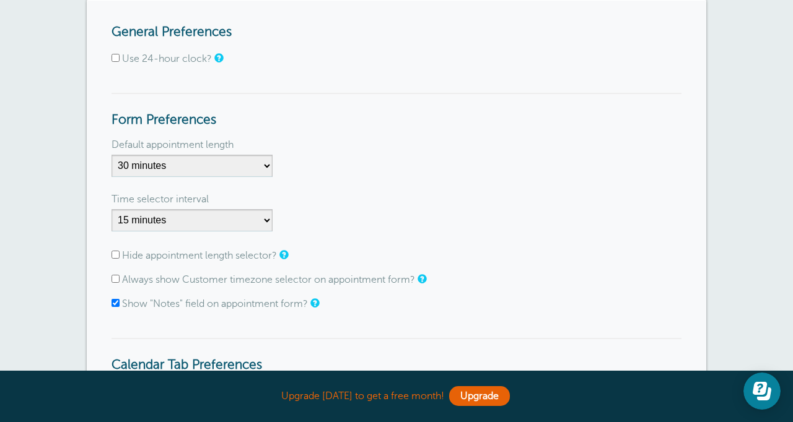
scroll to position [142, 0]
